Goal: Answer question/provide support

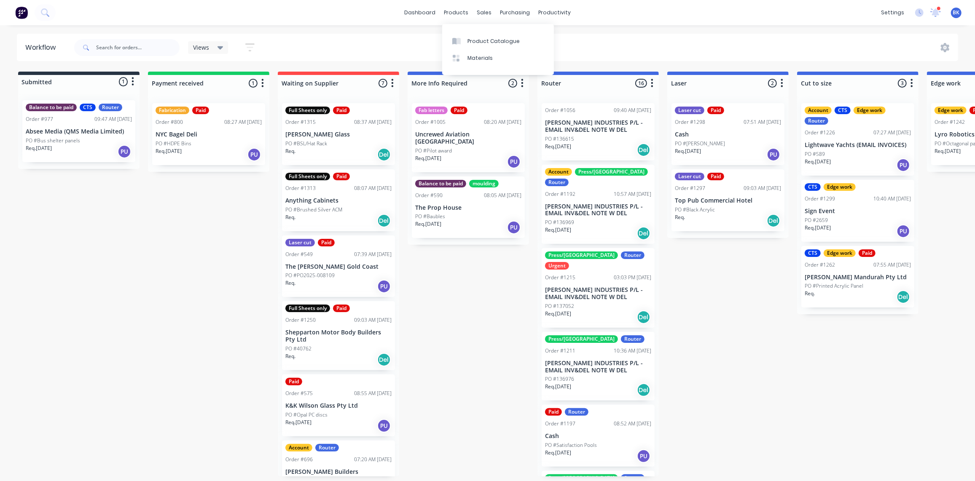
scroll to position [717, 0]
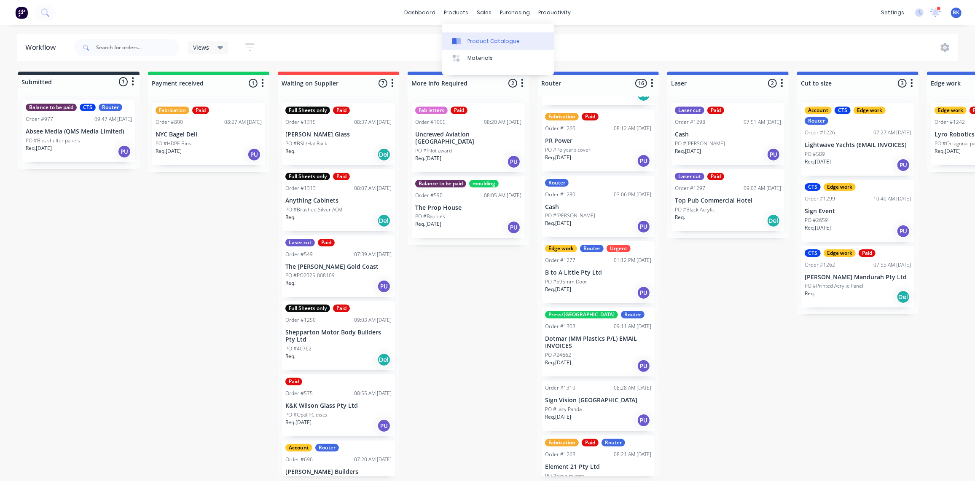
click at [471, 38] on div "Product Catalogue" at bounding box center [493, 42] width 52 height 8
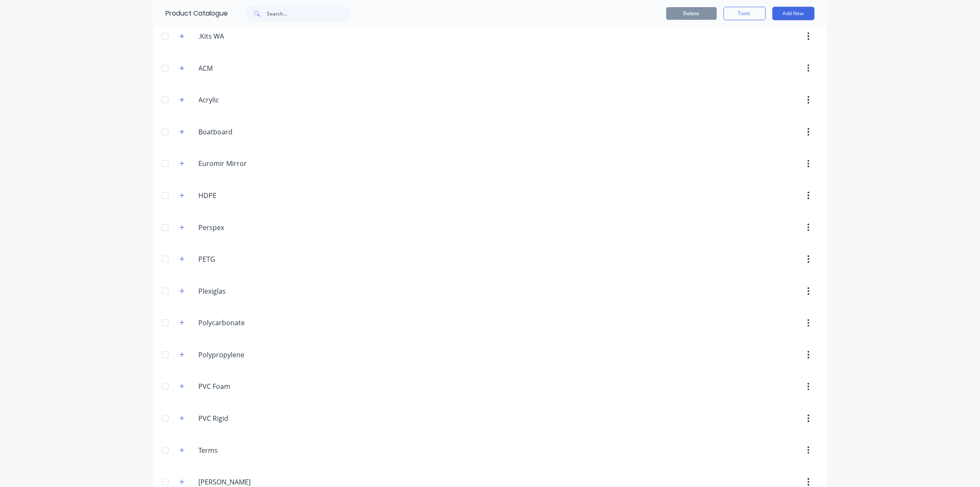
scroll to position [296, 0]
click at [179, 315] on icon "button" at bounding box center [181, 318] width 5 height 6
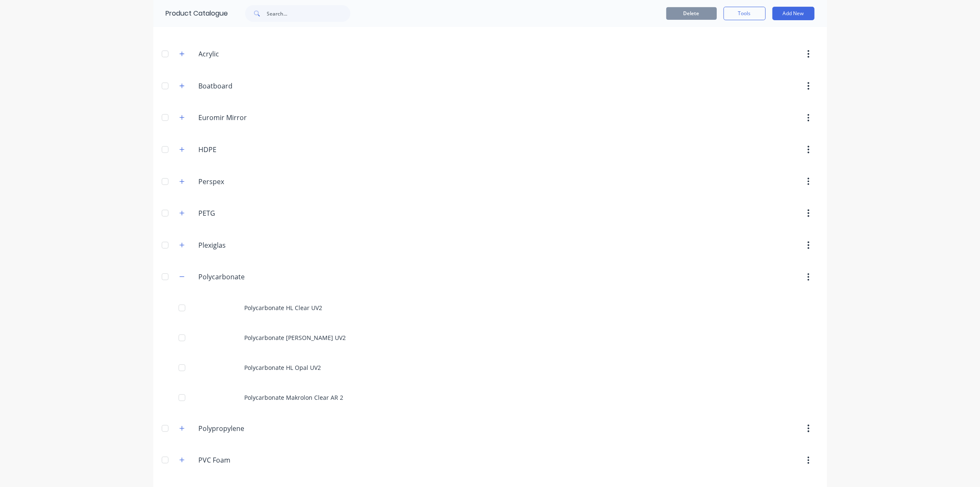
scroll to position [372, 0]
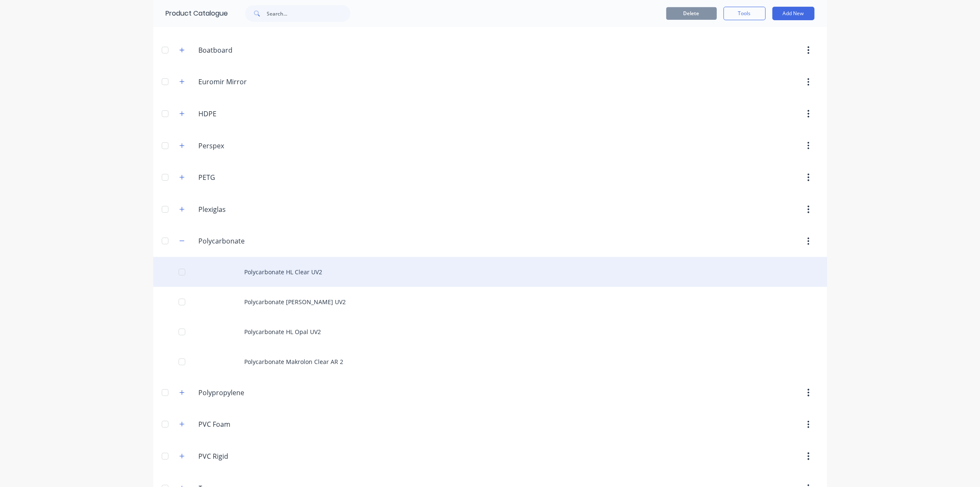
click at [305, 268] on div "Polycarbonate HL Clear UV2" at bounding box center [490, 272] width 674 height 30
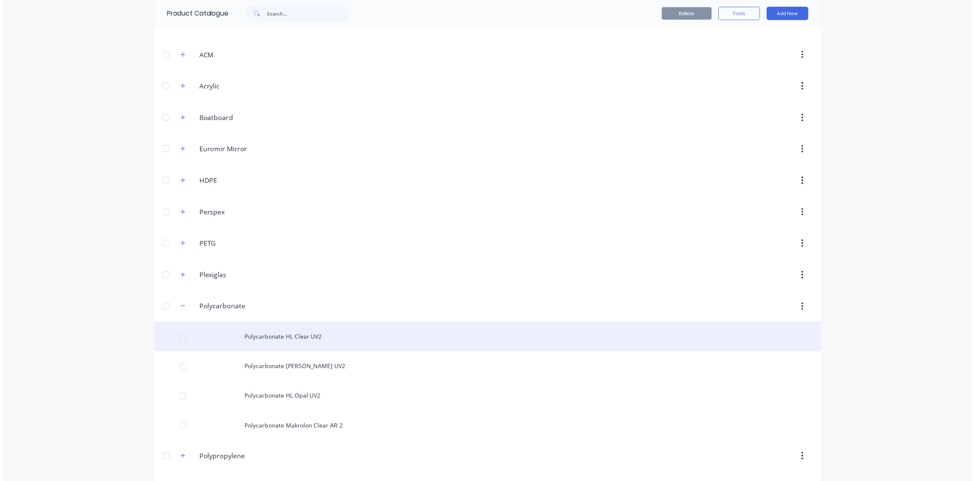
scroll to position [383, 0]
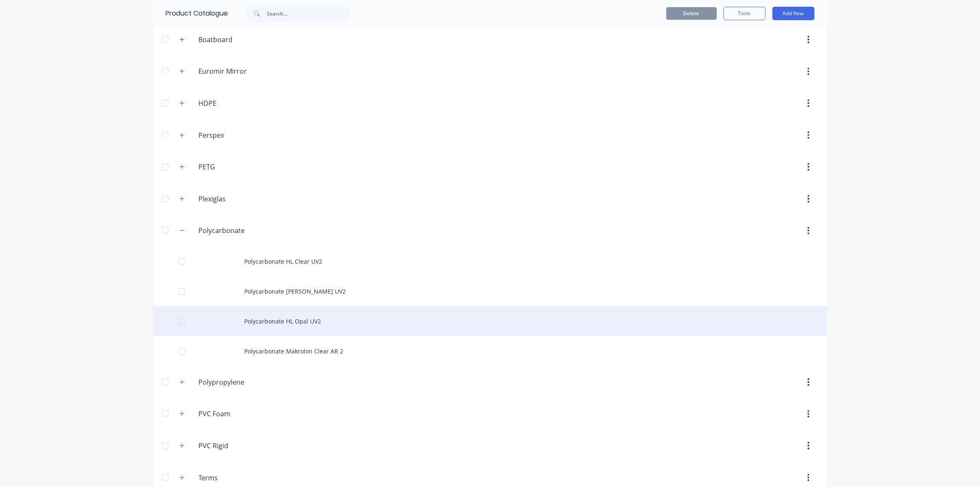
click at [278, 316] on div "Polycarbonate HL Opal UV2" at bounding box center [490, 321] width 674 height 30
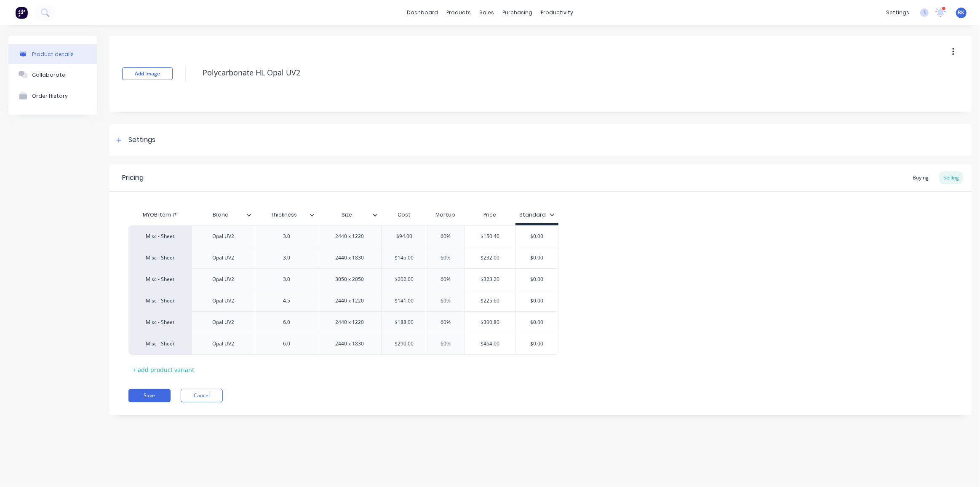
type textarea "x"
click at [944, 12] on icon at bounding box center [940, 13] width 11 height 10
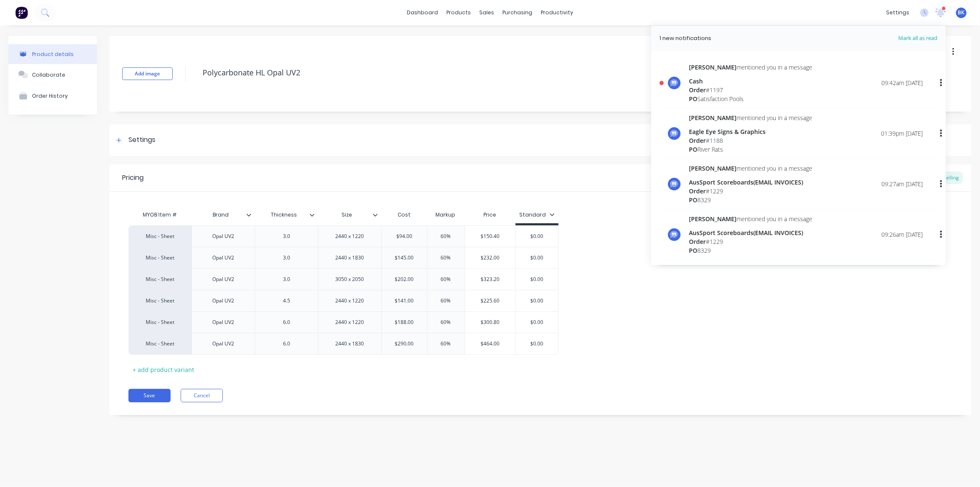
click at [727, 86] on div "Order # 1197" at bounding box center [750, 90] width 123 height 9
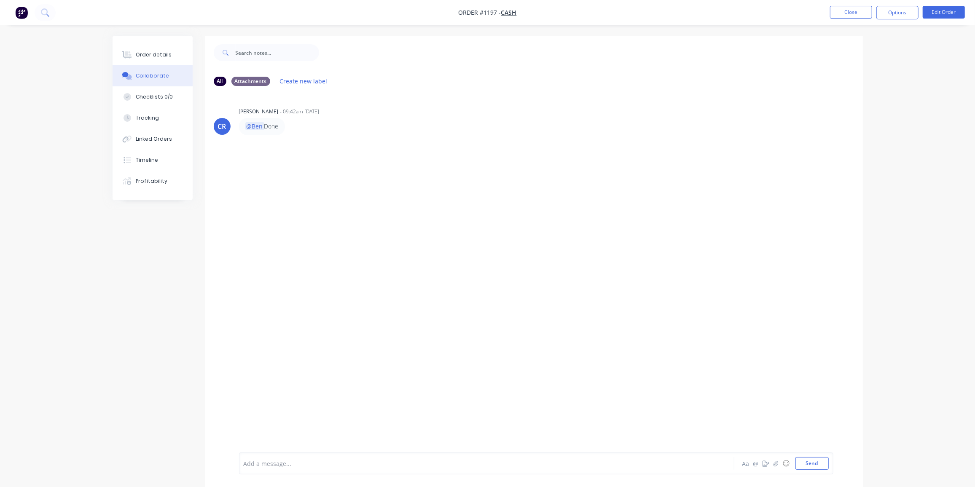
click at [266, 461] on div at bounding box center [463, 463] width 438 height 9
click at [810, 464] on button "Send" at bounding box center [811, 463] width 33 height 13
click at [849, 13] on button "Close" at bounding box center [851, 12] width 42 height 13
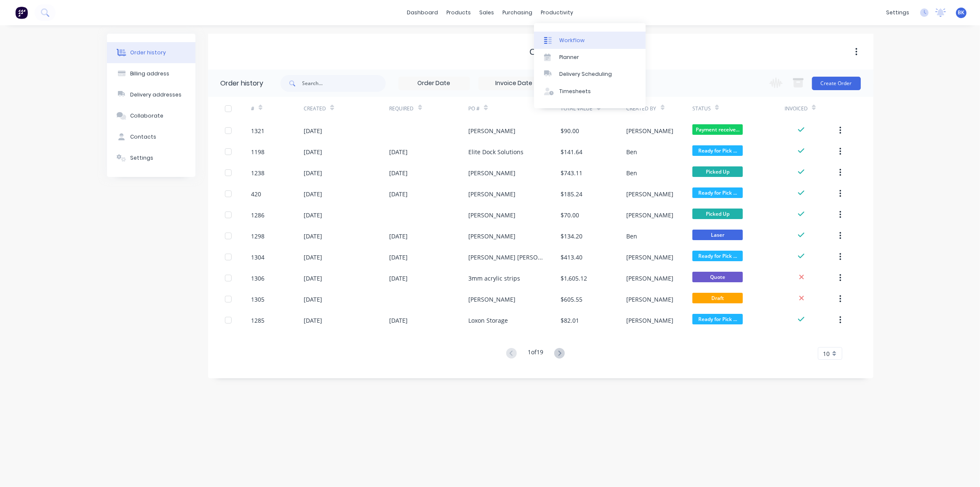
click at [575, 38] on div "Workflow" at bounding box center [572, 41] width 25 height 8
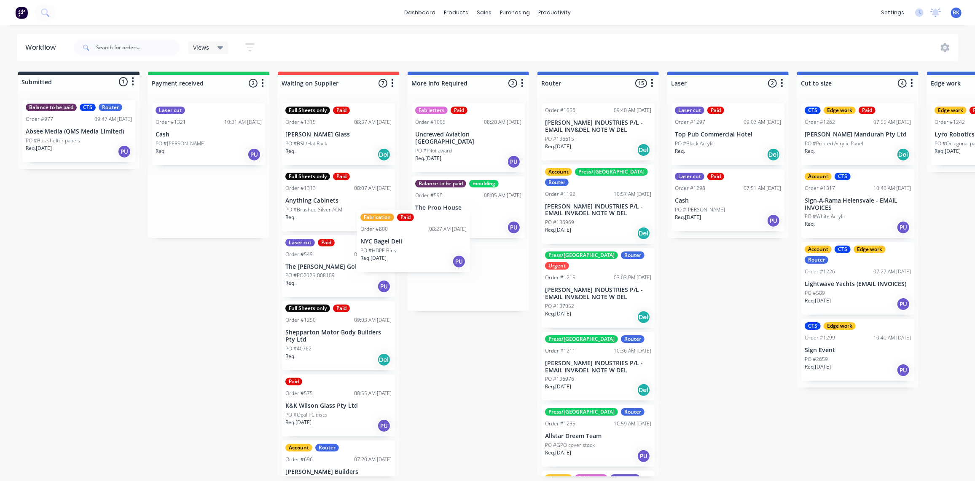
drag, startPoint x: 214, startPoint y: 195, endPoint x: 481, endPoint y: 236, distance: 269.8
